Goal: Task Accomplishment & Management: Use online tool/utility

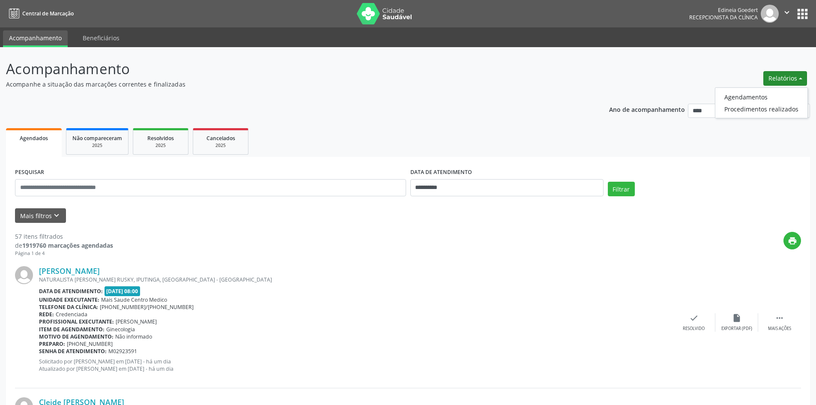
click at [752, 90] on ul "Agendamentos Procedimentos realizados" at bounding box center [761, 102] width 93 height 31
click at [752, 93] on link "Agendamentos" at bounding box center [762, 97] width 92 height 12
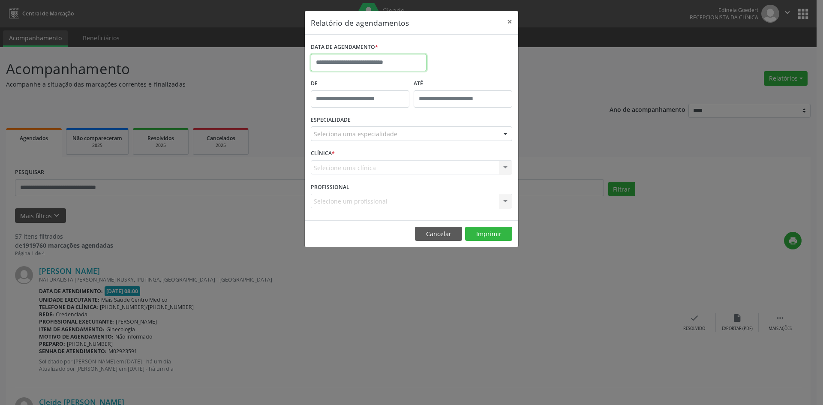
click at [343, 56] on input "text" at bounding box center [369, 62] width 116 height 17
click at [420, 123] on span "12" at bounding box center [414, 124] width 17 height 17
type input "**********"
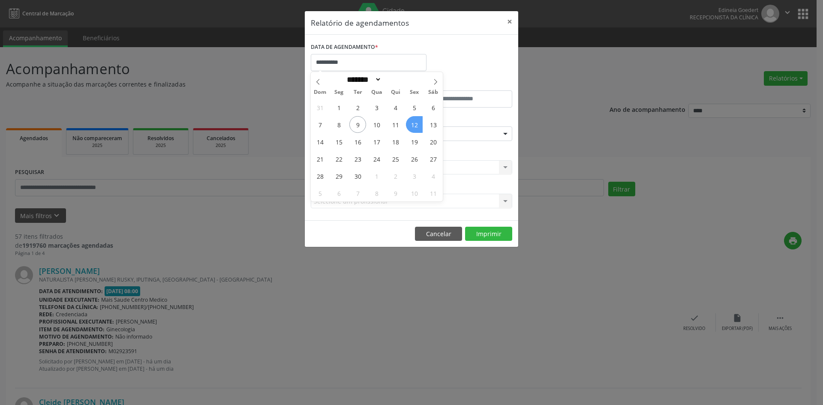
click at [420, 123] on span "12" at bounding box center [414, 124] width 17 height 17
click at [416, 133] on div "Seleciona uma especialidade" at bounding box center [411, 133] width 201 height 15
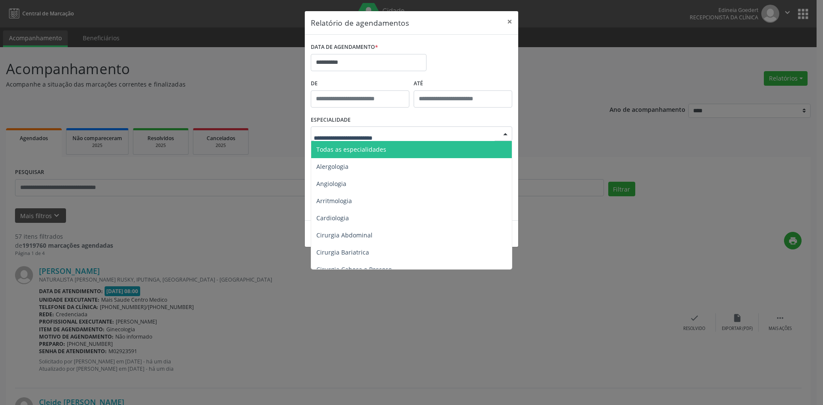
click at [404, 148] on span "Todas as especialidades" at bounding box center [412, 149] width 202 height 17
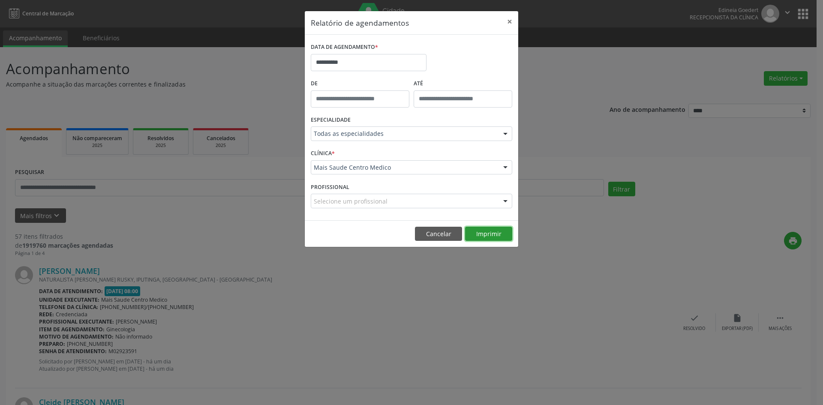
click at [489, 236] on button "Imprimir" at bounding box center [488, 234] width 47 height 15
